Goal: Transaction & Acquisition: Download file/media

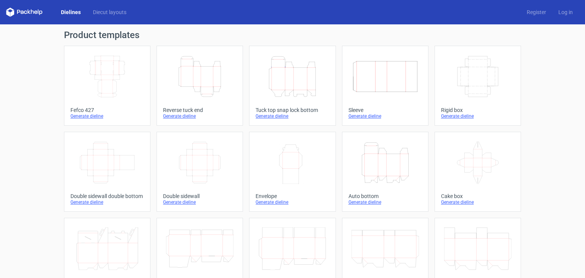
click at [206, 83] on icon "Height Depth Width" at bounding box center [199, 76] width 67 height 43
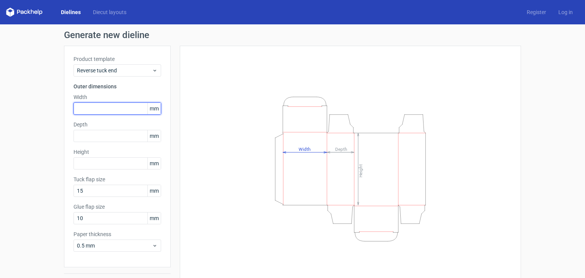
click at [122, 108] on input "text" at bounding box center [117, 108] width 88 height 12
type input "320"
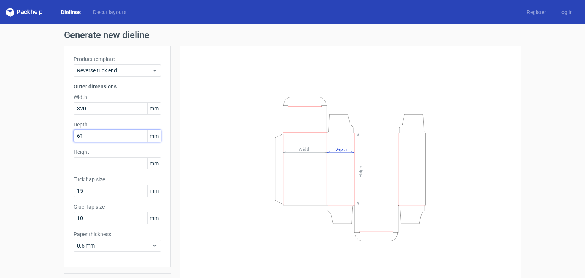
type input "61"
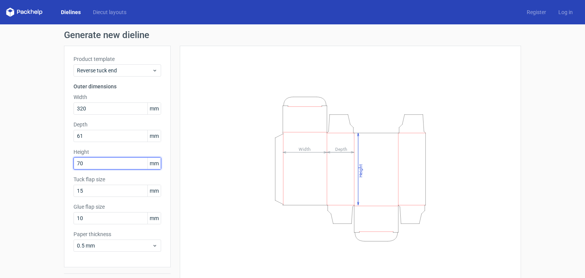
type input "70"
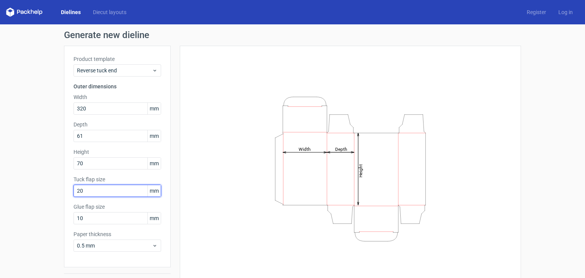
type input "20"
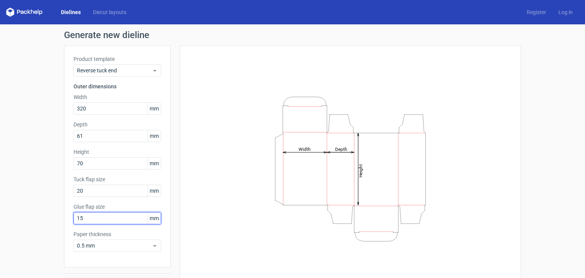
type input "15"
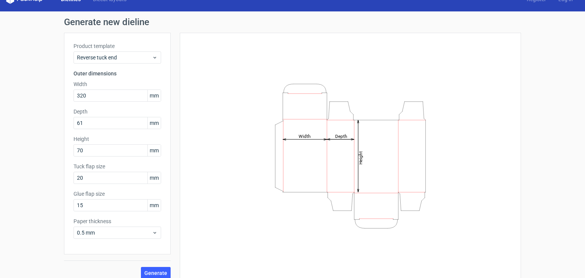
scroll to position [20, 0]
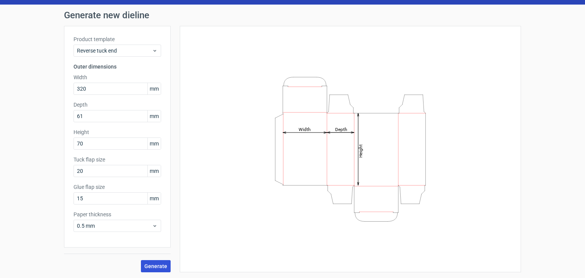
click at [165, 260] on button "Generate" at bounding box center [156, 266] width 30 height 12
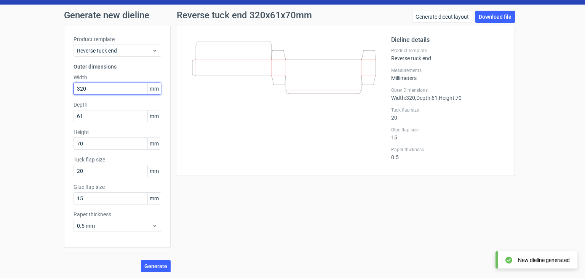
drag, startPoint x: 103, startPoint y: 88, endPoint x: 26, endPoint y: 80, distance: 77.0
click at [26, 80] on div "Generate new dieline Product template Reverse tuck end Outer dimensions Width 3…" at bounding box center [292, 142] width 585 height 274
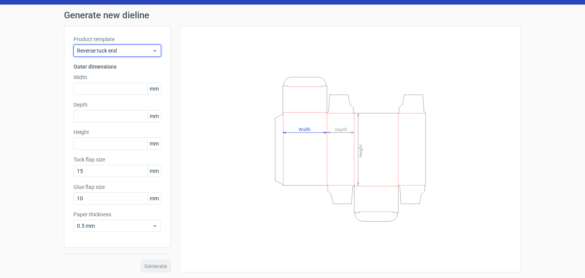
click at [111, 49] on span "Reverse tuck end" at bounding box center [114, 51] width 75 height 8
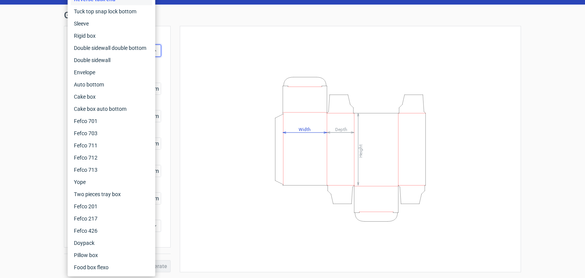
click at [33, 28] on div "Generate new dieline Product template Reverse tuck end Outer dimensions Width m…" at bounding box center [292, 142] width 585 height 274
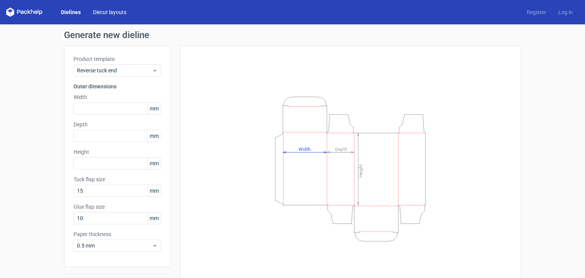
click at [115, 14] on link "Diecut layouts" at bounding box center [110, 12] width 46 height 8
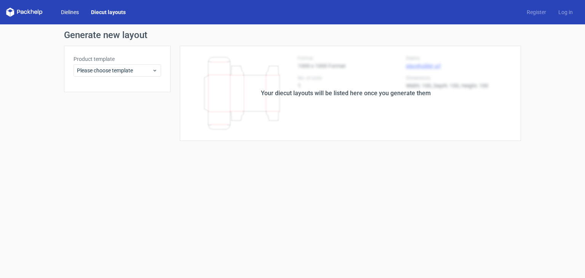
click at [73, 11] on link "Dielines" at bounding box center [70, 12] width 30 height 8
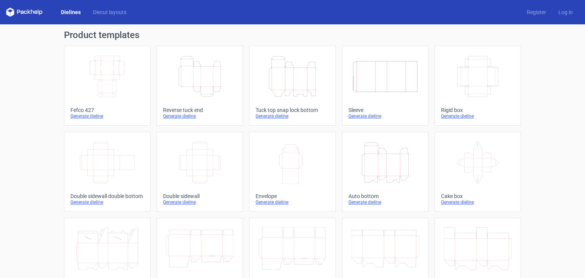
click at [279, 84] on icon "Height Depth Width" at bounding box center [291, 76] width 67 height 43
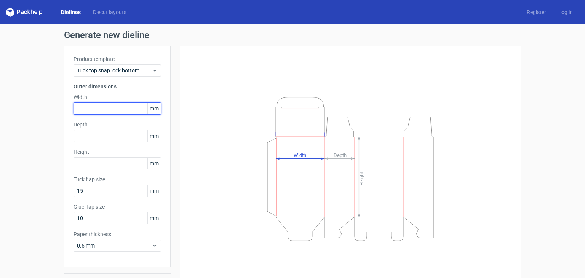
click at [117, 111] on input "text" at bounding box center [117, 108] width 88 height 12
type input "320"
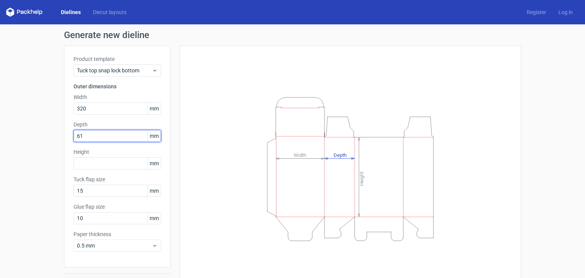
type input "61"
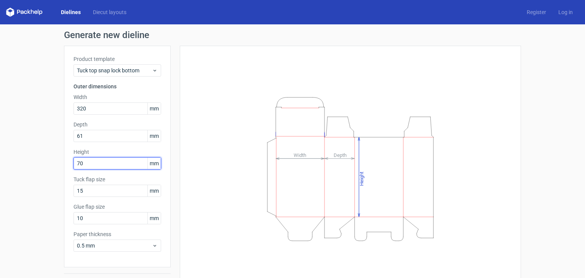
type input "70"
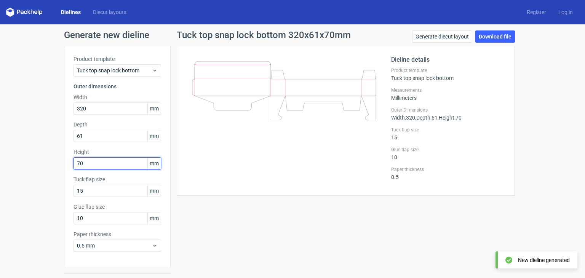
scroll to position [20, 0]
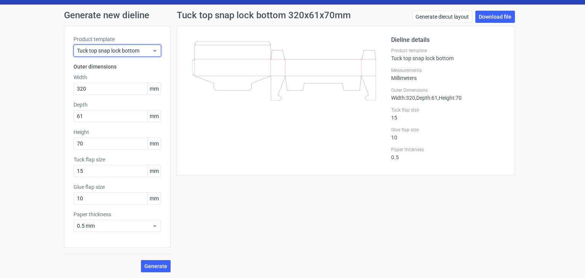
click at [131, 54] on span "Tuck top snap lock bottom" at bounding box center [114, 51] width 75 height 8
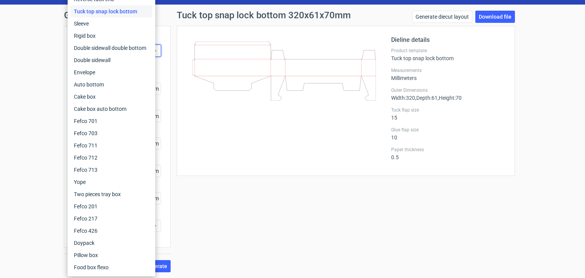
click at [245, 155] on div at bounding box center [288, 100] width 205 height 131
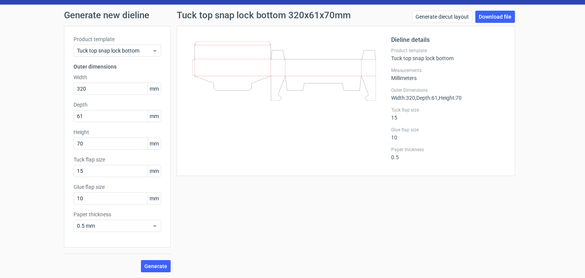
scroll to position [0, 0]
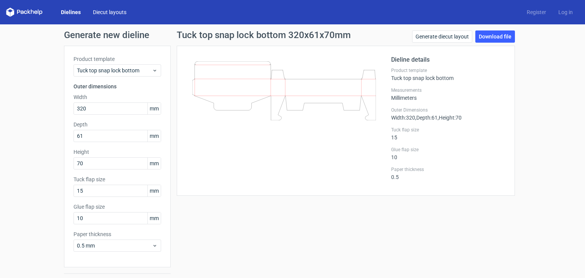
click at [97, 14] on link "Diecut layouts" at bounding box center [110, 12] width 46 height 8
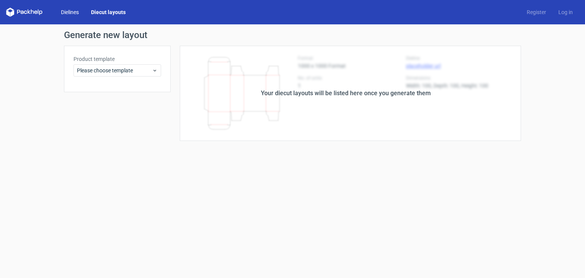
click at [69, 13] on link "Dielines" at bounding box center [70, 12] width 30 height 8
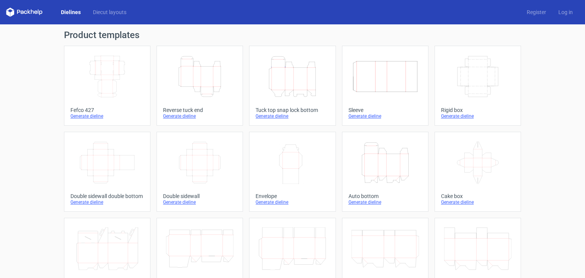
click at [100, 73] on icon "Width Depth Height" at bounding box center [106, 76] width 67 height 43
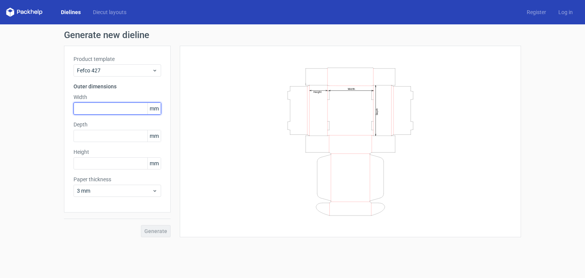
click at [108, 103] on input "text" at bounding box center [117, 108] width 88 height 12
type input "320"
type input "70"
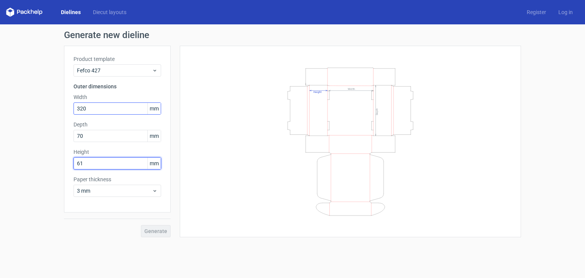
type input "61"
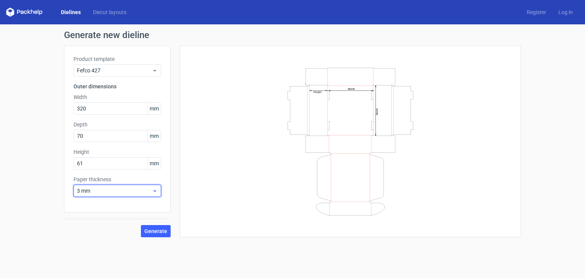
click at [129, 192] on span "3 mm" at bounding box center [114, 191] width 75 height 8
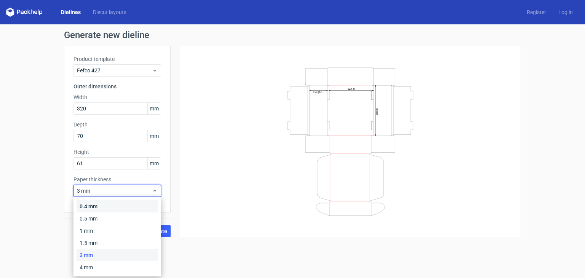
click at [124, 208] on div "0.4 mm" at bounding box center [117, 206] width 81 height 12
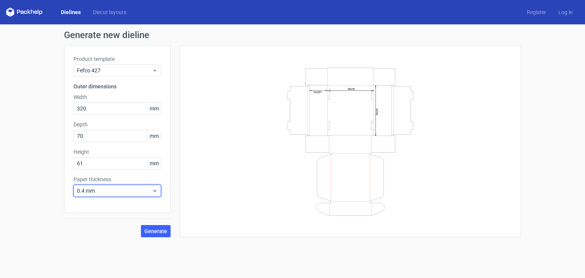
click at [123, 193] on span "0.4 mm" at bounding box center [114, 191] width 75 height 8
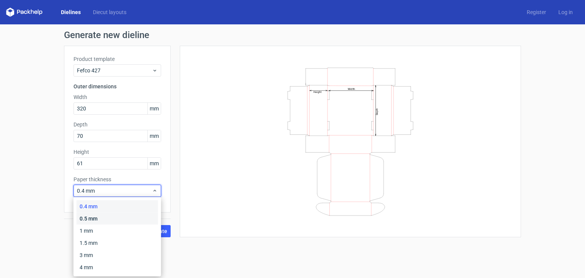
click at [119, 220] on div "0.5 mm" at bounding box center [117, 218] width 81 height 12
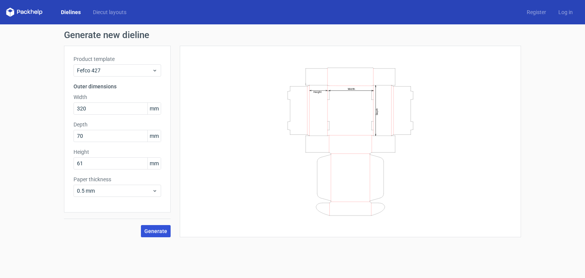
click at [152, 236] on button "Generate" at bounding box center [156, 231] width 30 height 12
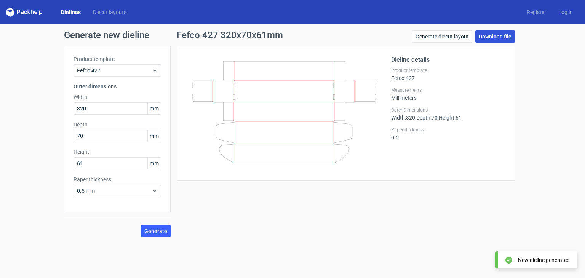
click at [489, 39] on link "Download file" at bounding box center [495, 36] width 40 height 12
click at [131, 77] on div "Product template Fefco 427 Outer dimensions Width 320 mm Depth 70 mm Height 61 …" at bounding box center [117, 129] width 107 height 167
click at [66, 9] on link "Dielines" at bounding box center [71, 12] width 32 height 8
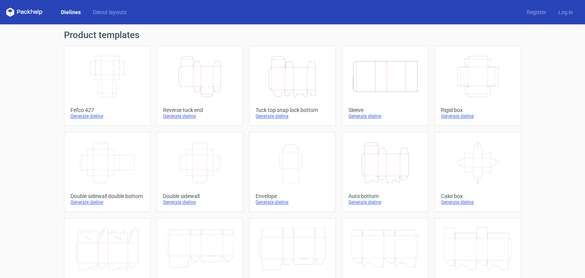
click at [201, 75] on line at bounding box center [201, 76] width 0 height 20
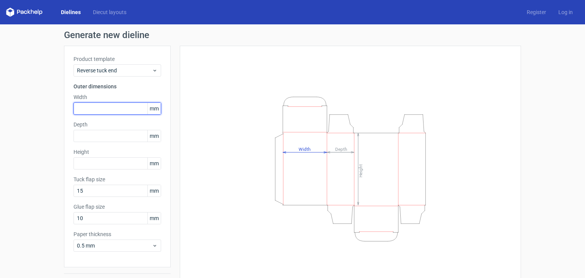
click at [110, 105] on input "text" at bounding box center [117, 108] width 88 height 12
type input "61"
type input "70"
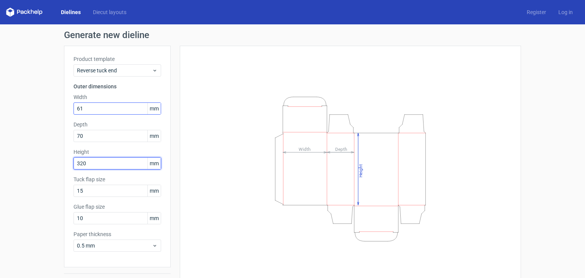
type input "320"
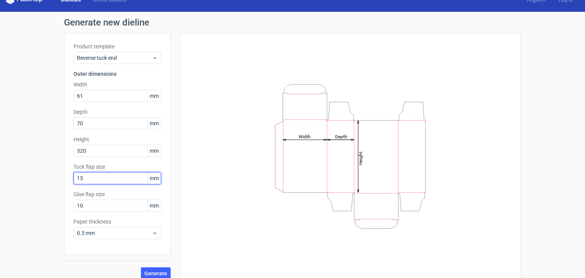
scroll to position [20, 0]
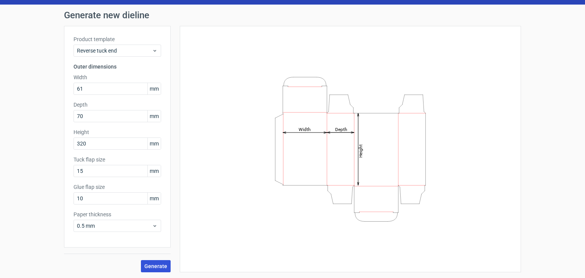
click at [149, 265] on span "Generate" at bounding box center [155, 265] width 23 height 5
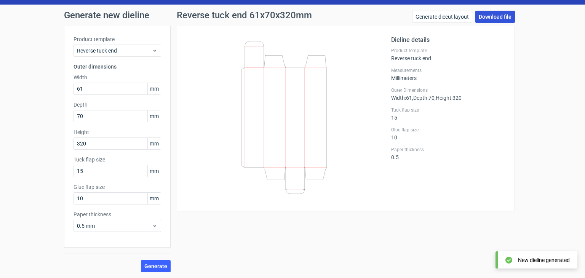
click at [493, 19] on link "Download file" at bounding box center [495, 17] width 40 height 12
